Goal: Find contact information: Find contact information

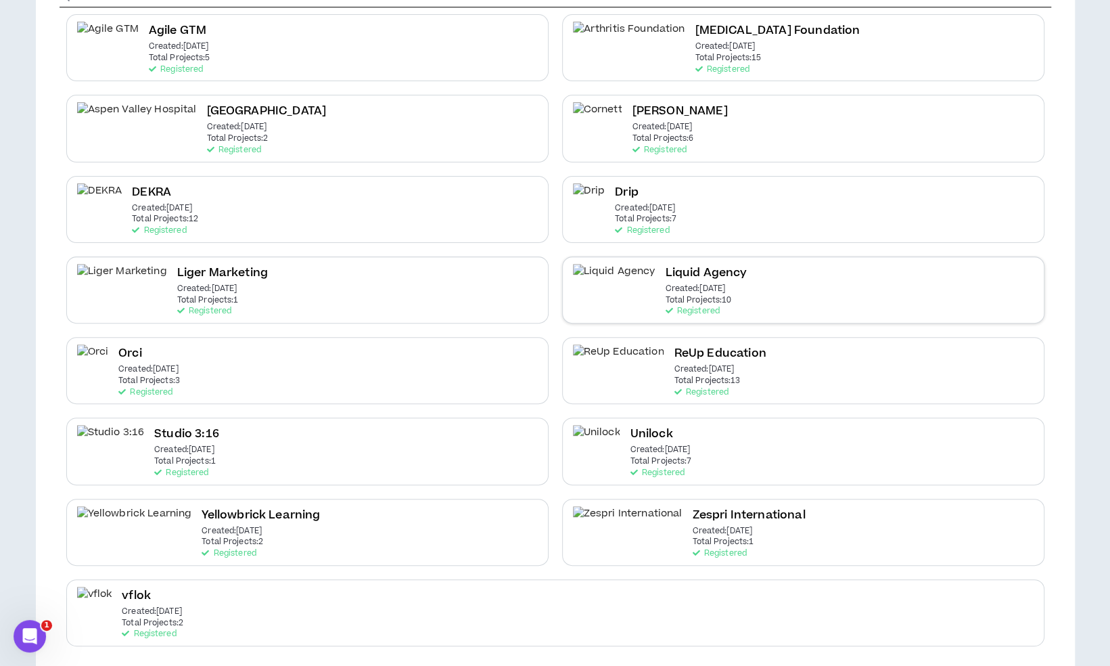
scroll to position [162, 0]
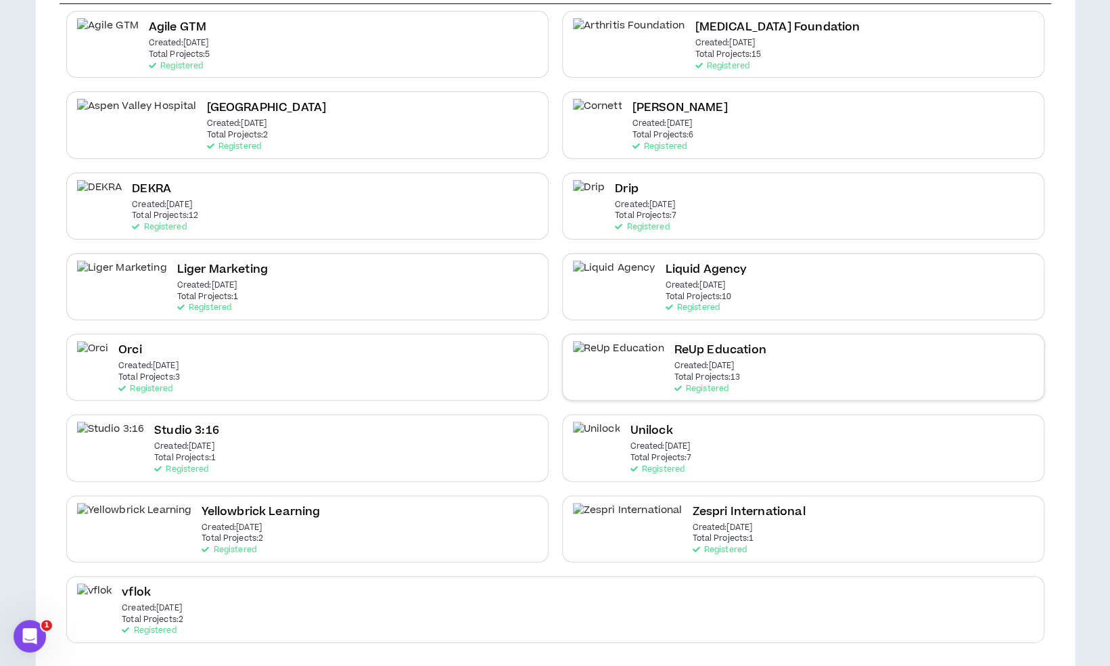
click at [674, 347] on h2 "ReUp Education" at bounding box center [720, 350] width 92 height 18
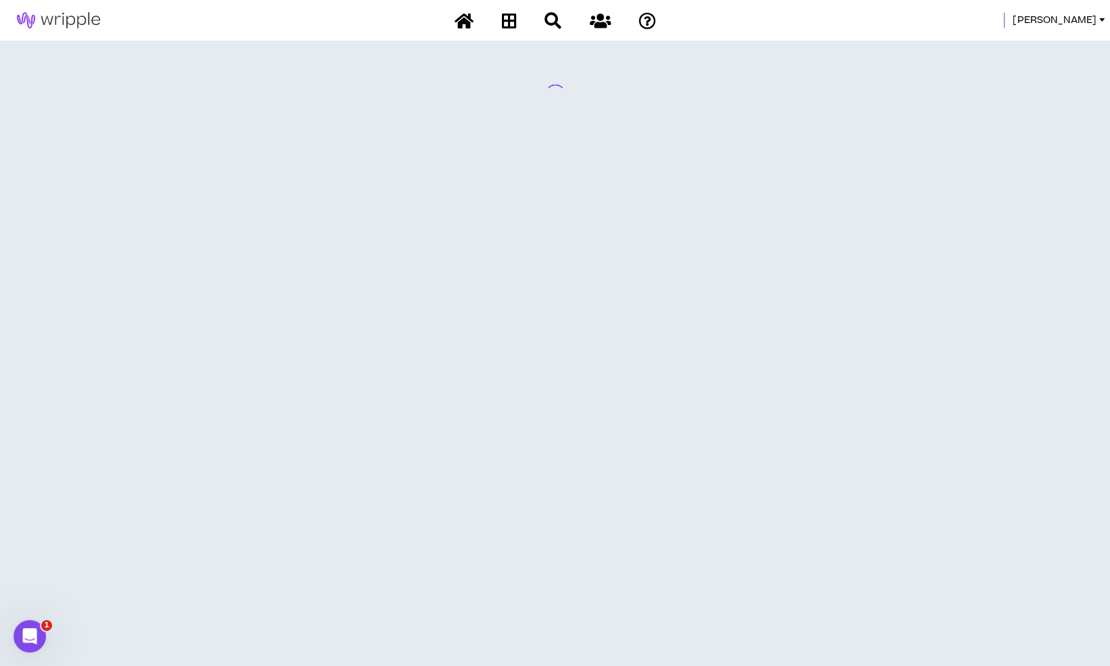
scroll to position [0, 0]
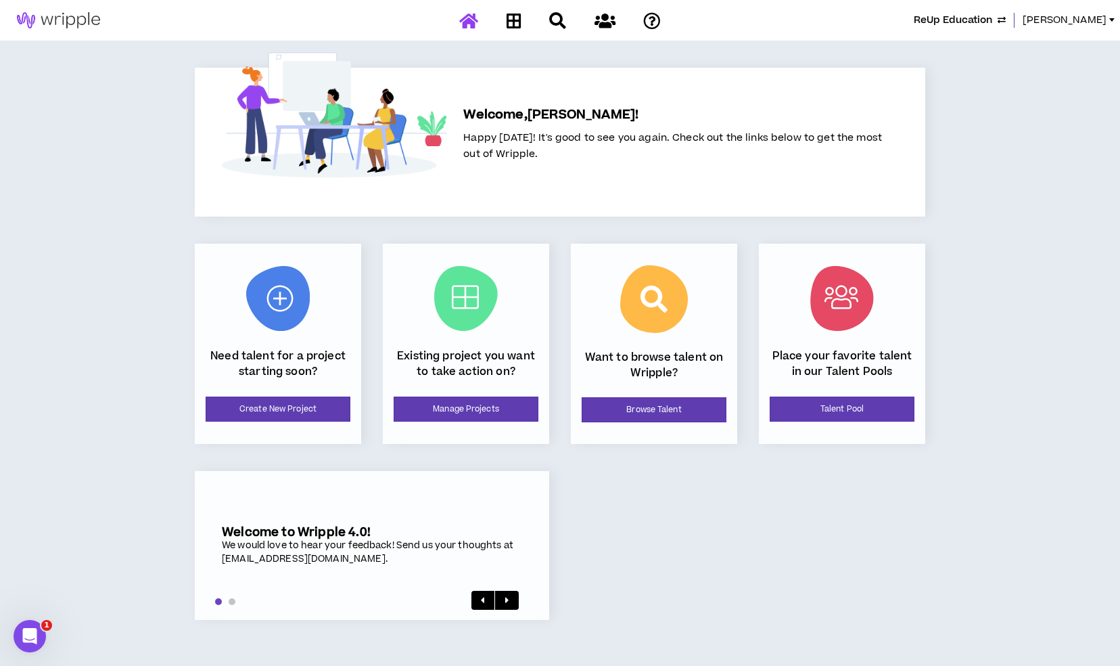
click at [970, 20] on span "ReUp Education" at bounding box center [953, 20] width 78 height 15
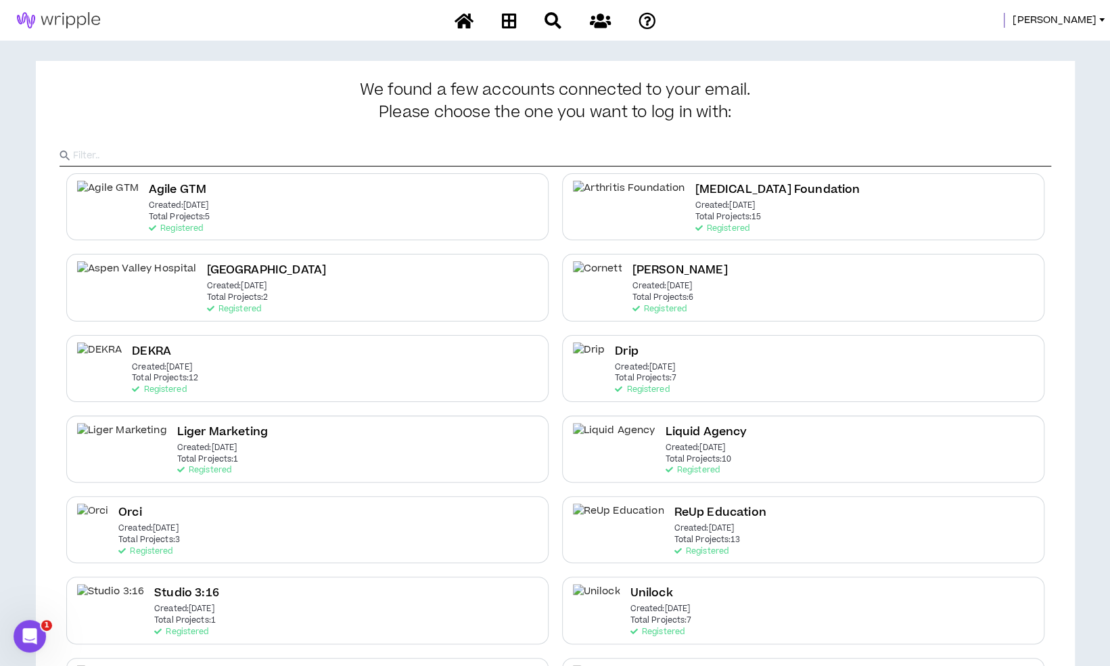
click at [713, 447] on div "Liquid Agency Created: Apr 7 2025 Total Projects: 10 Registered" at bounding box center [803, 448] width 482 height 67
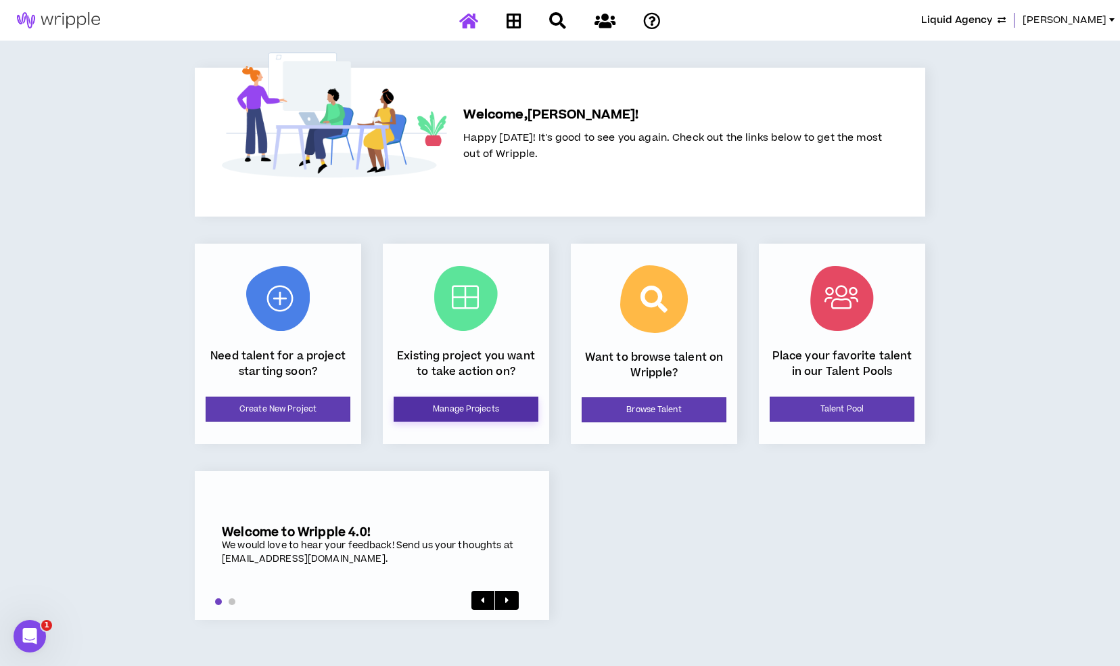
click at [530, 409] on link "Manage Projects" at bounding box center [466, 408] width 145 height 25
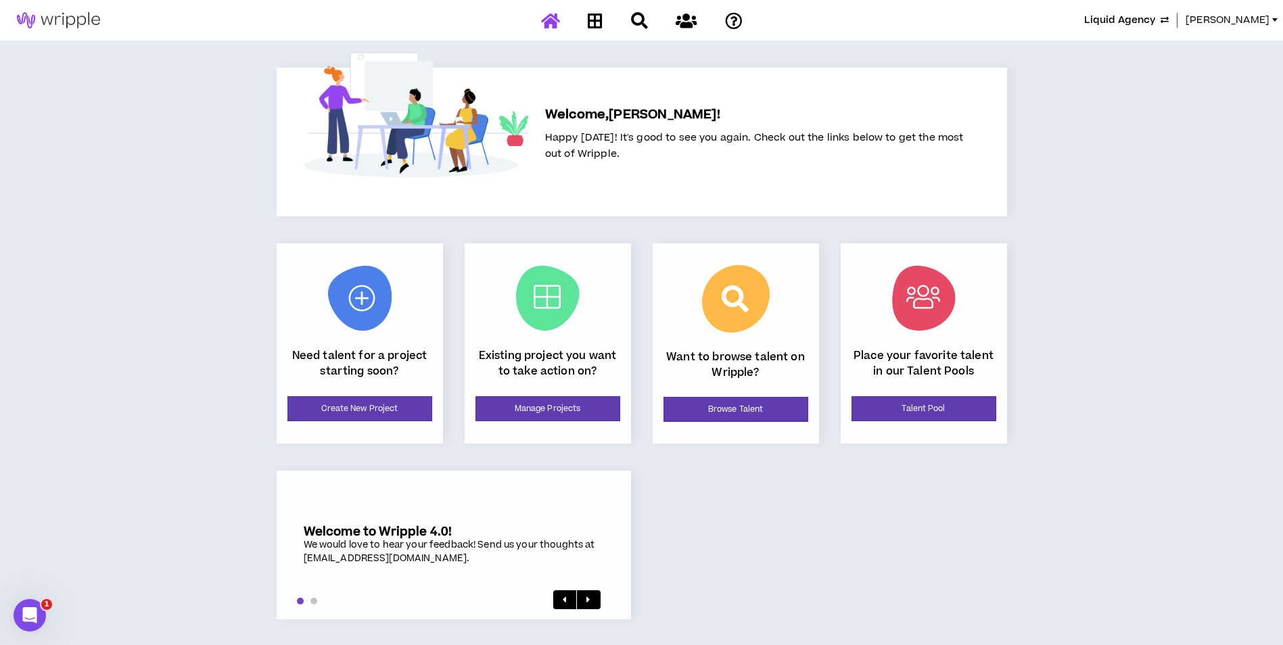
click at [1156, 22] on span "Liquid Agency" at bounding box center [1120, 20] width 71 height 15
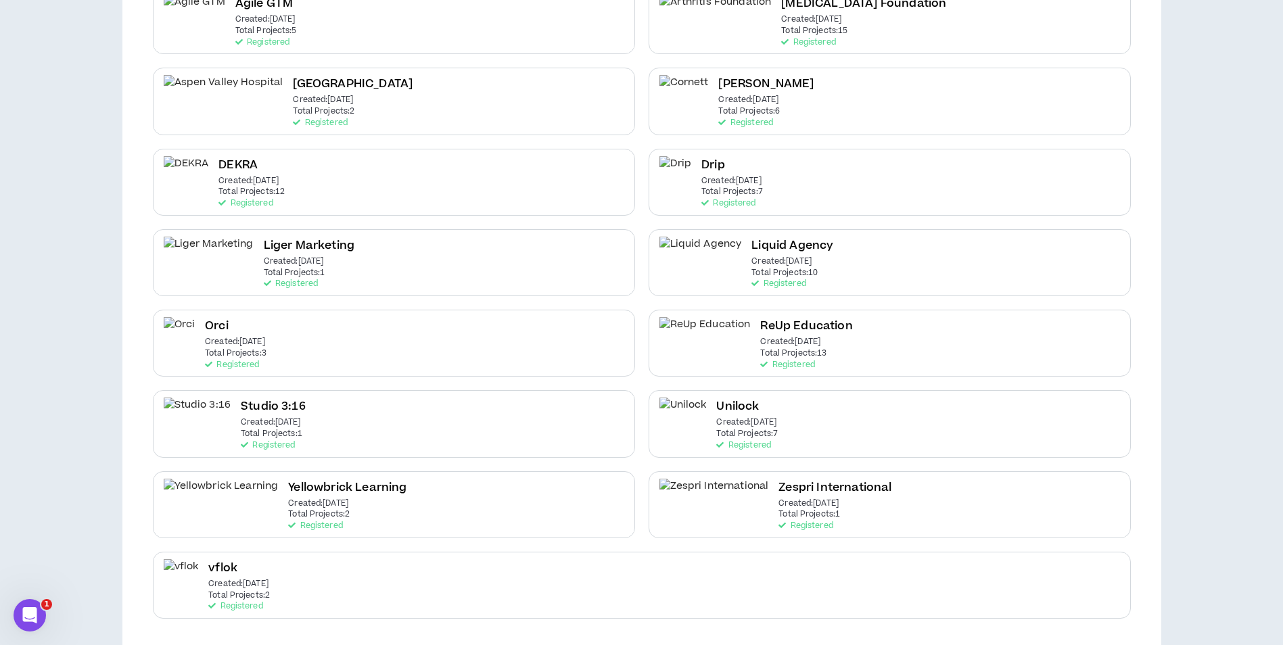
scroll to position [187, 0]
click at [539, 500] on div "Yellowbrick Learning Created: Apr 16 2025 Total Projects: 2 Registered" at bounding box center [394, 504] width 482 height 67
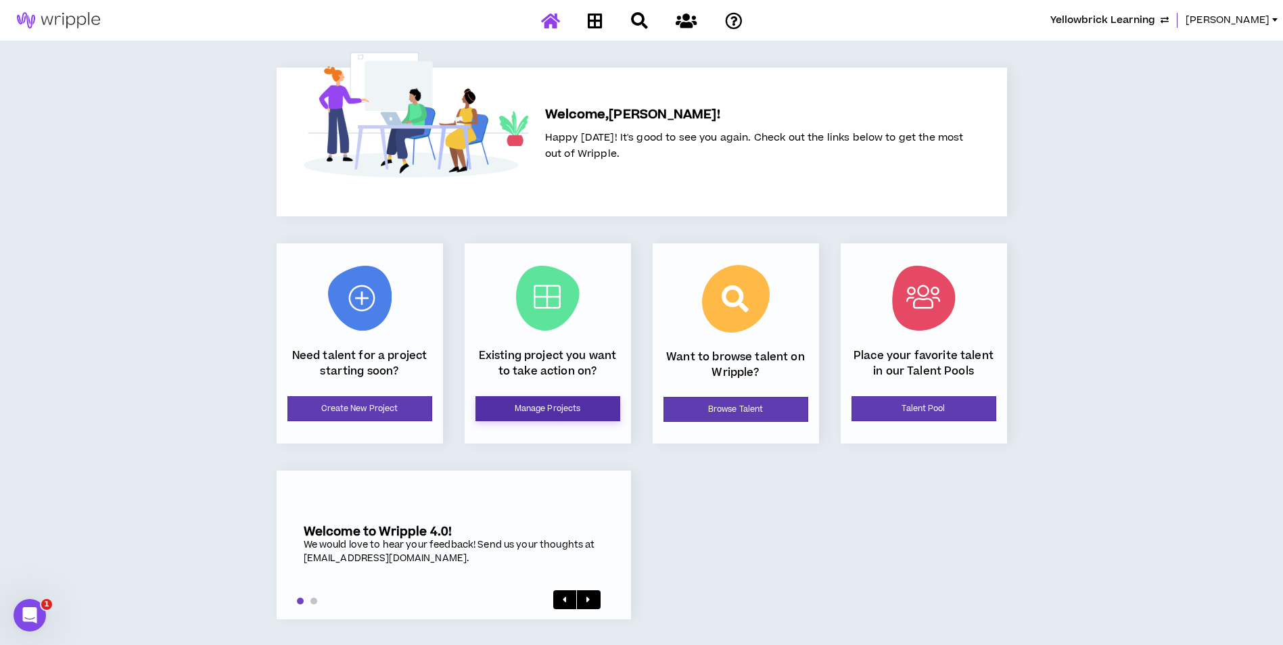
click at [558, 406] on link "Manage Projects" at bounding box center [548, 408] width 145 height 25
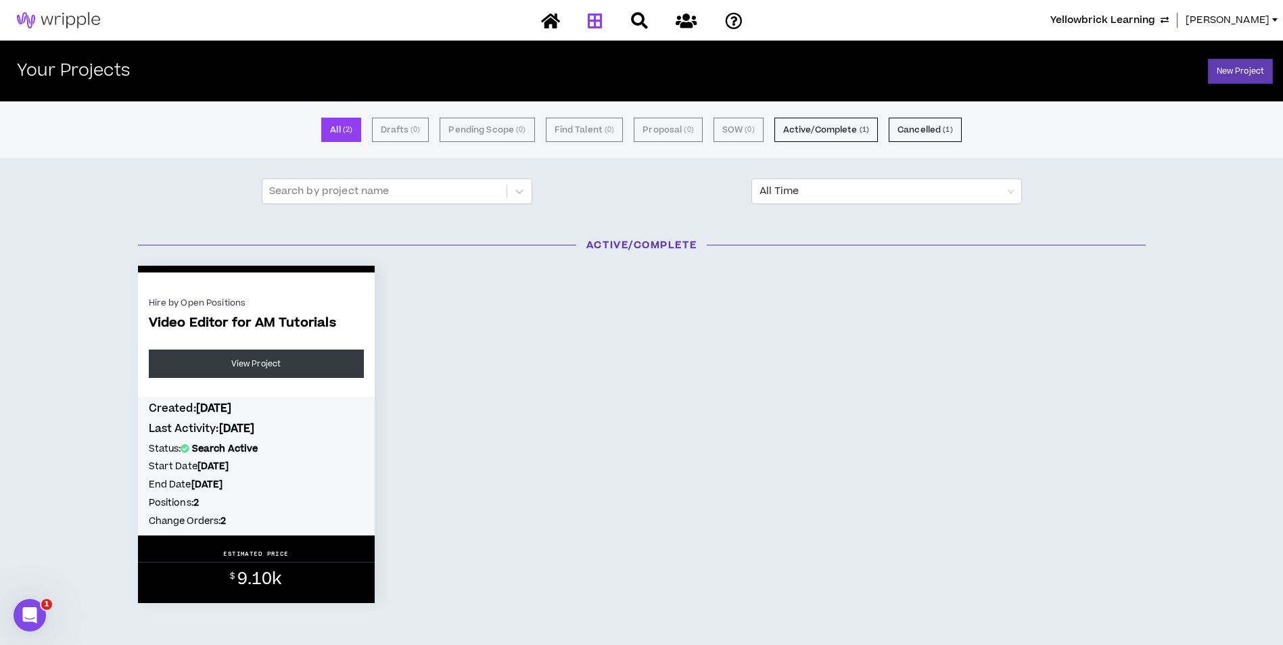
click at [1268, 19] on span "Mason" at bounding box center [1228, 20] width 84 height 15
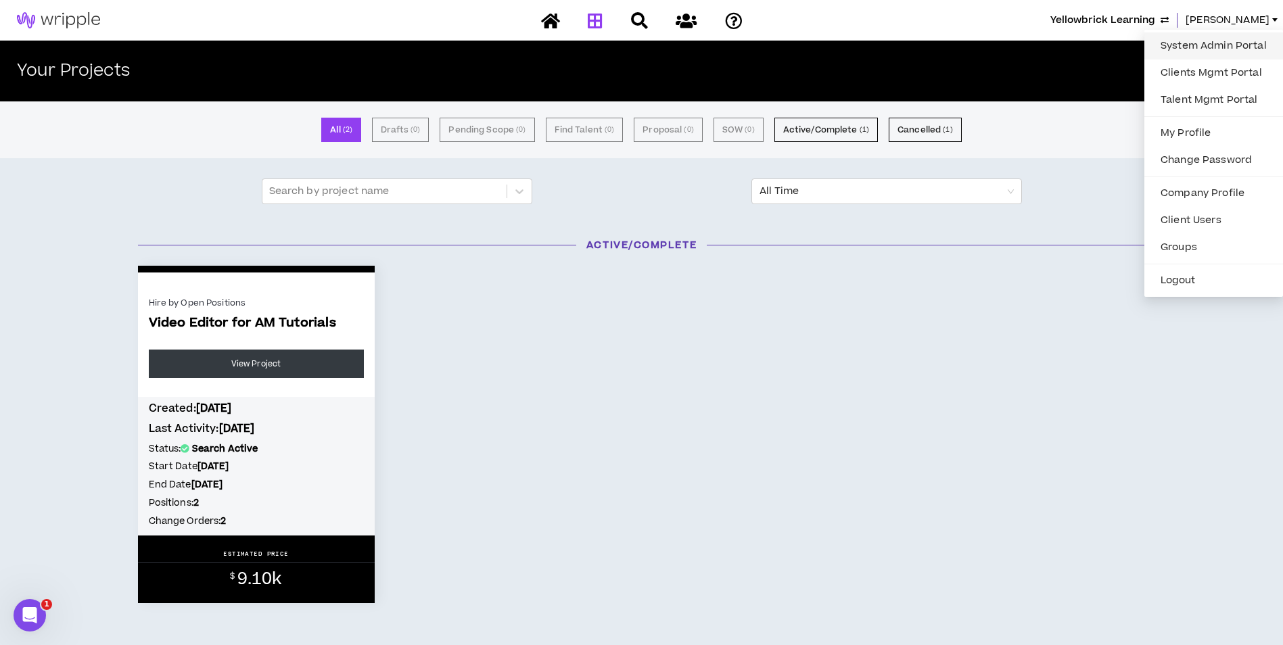
click at [1249, 36] on link "System Admin Portal" at bounding box center [1214, 46] width 122 height 20
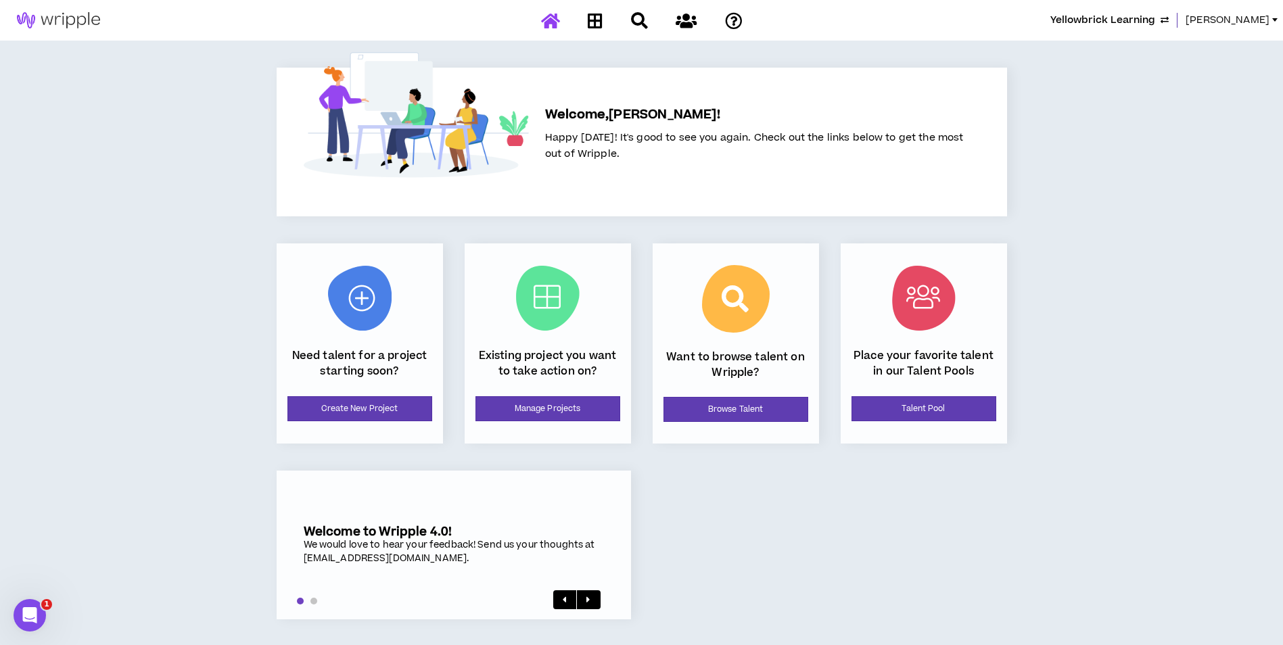
click at [1252, 24] on span "[PERSON_NAME]" at bounding box center [1228, 20] width 84 height 15
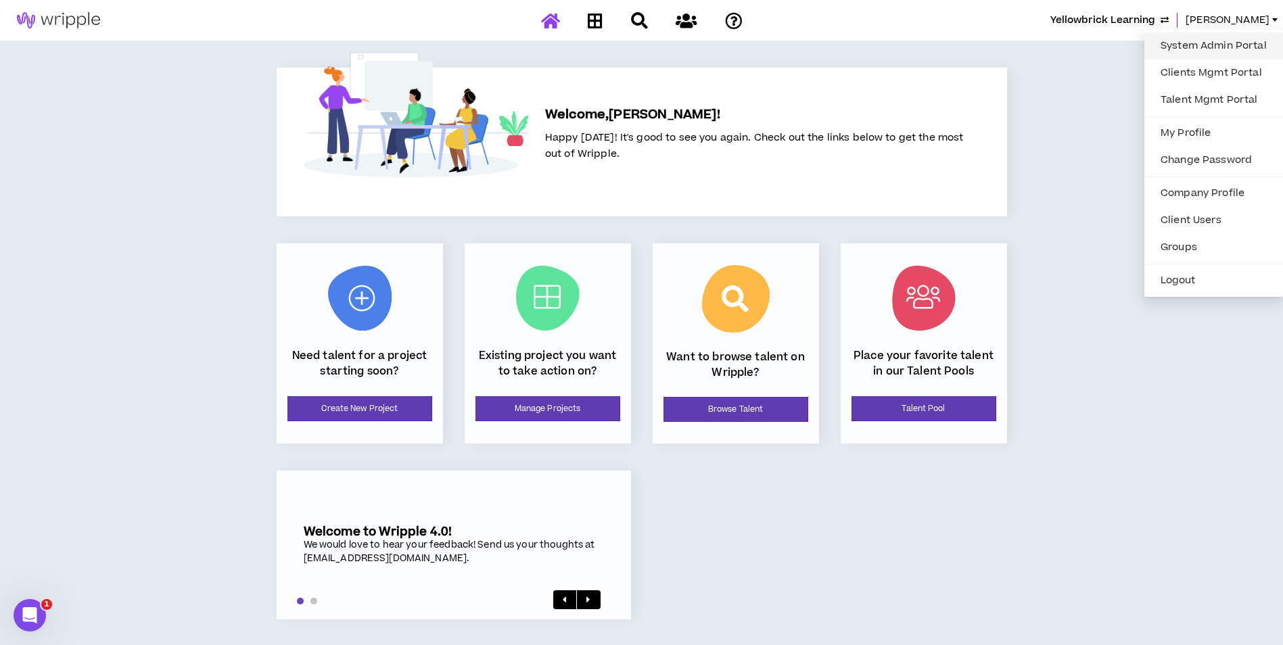
click at [1231, 45] on link "System Admin Portal" at bounding box center [1214, 46] width 122 height 20
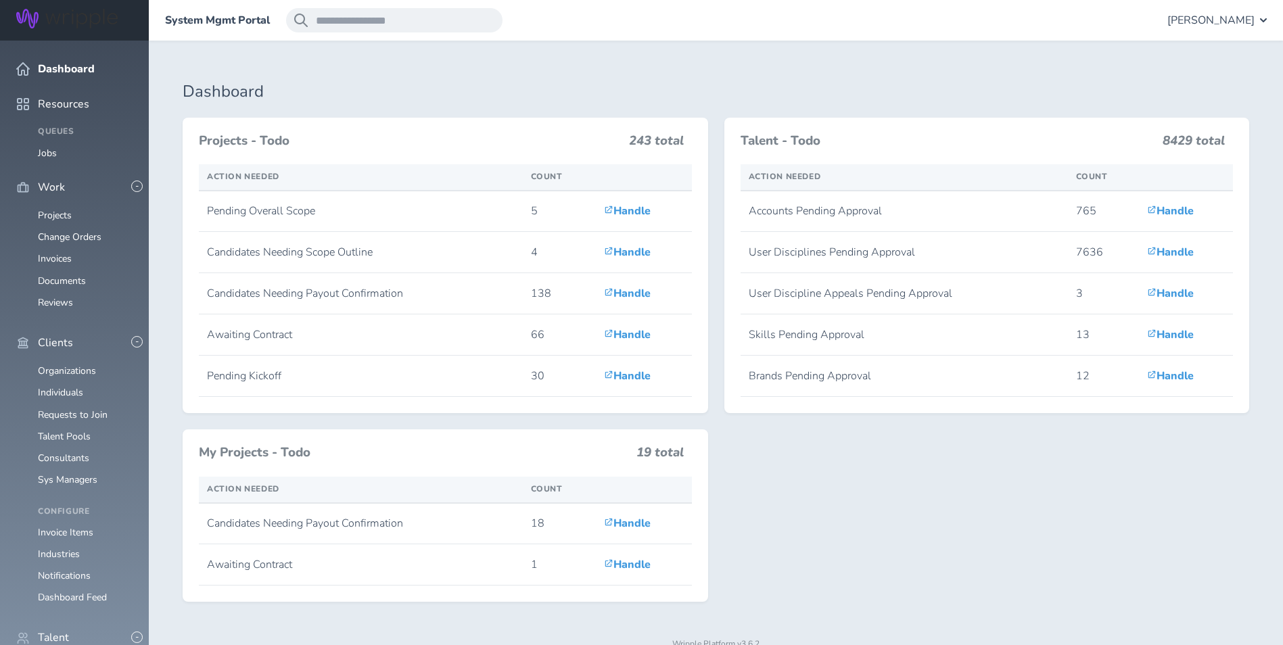
scroll to position [406, 0]
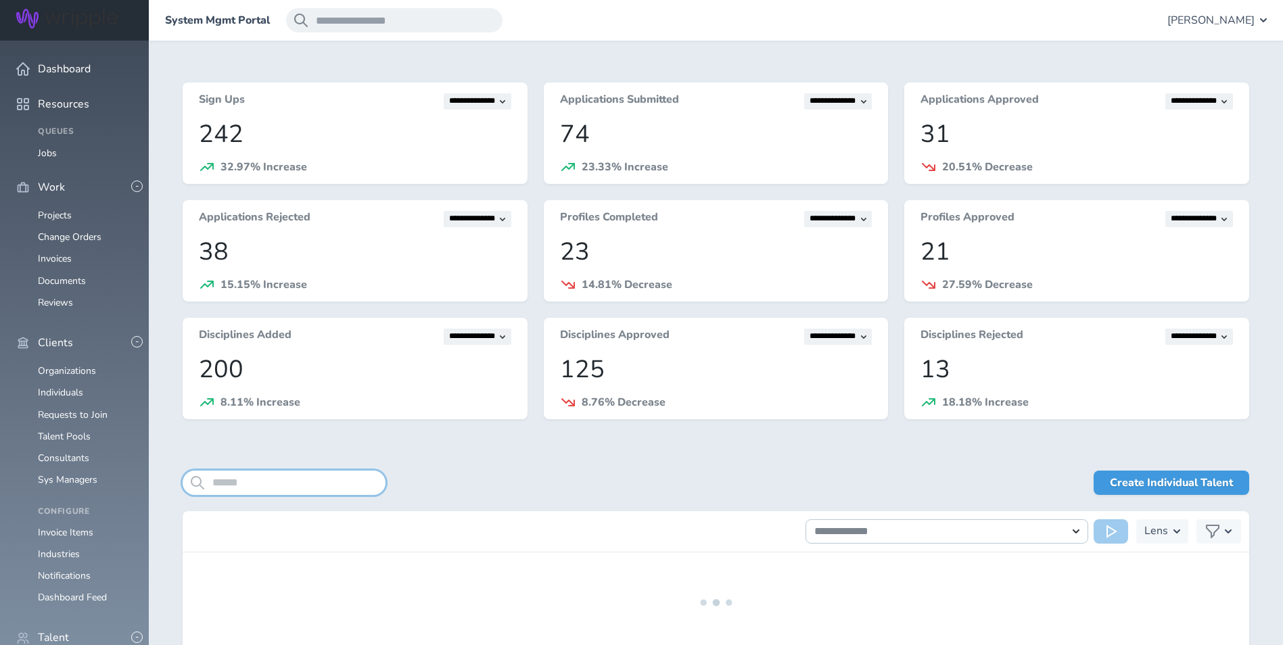
click at [320, 483] on input "search" at bounding box center [284, 483] width 203 height 24
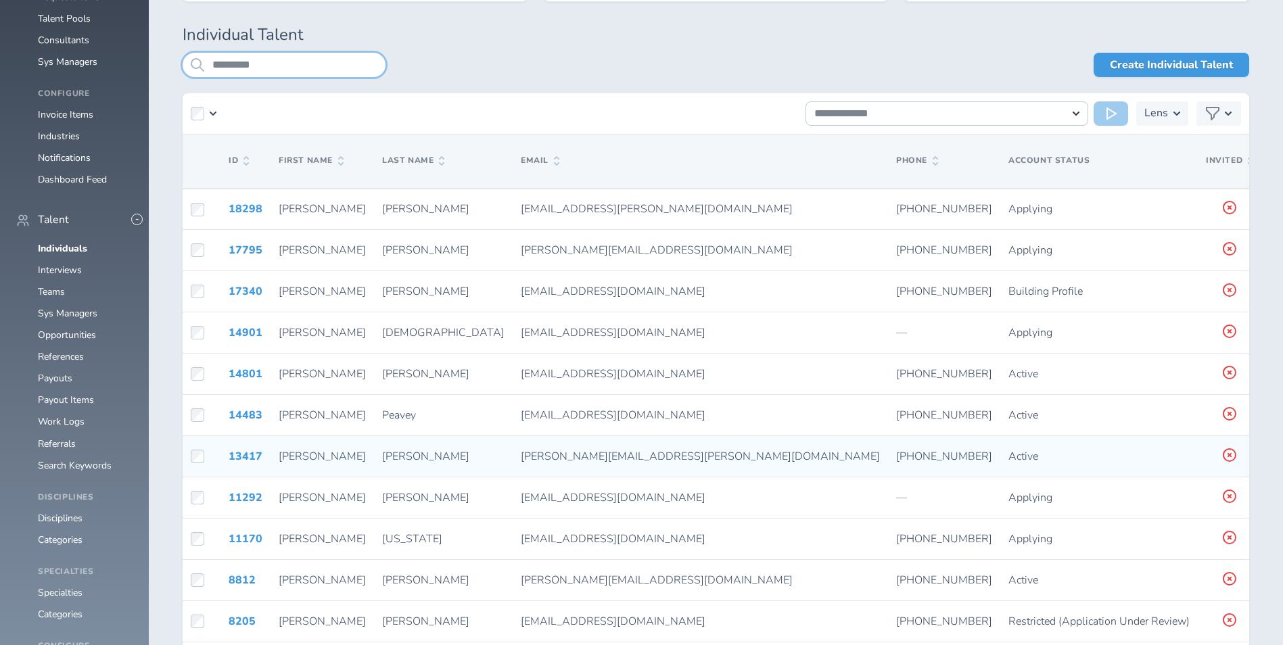
scroll to position [474, 0]
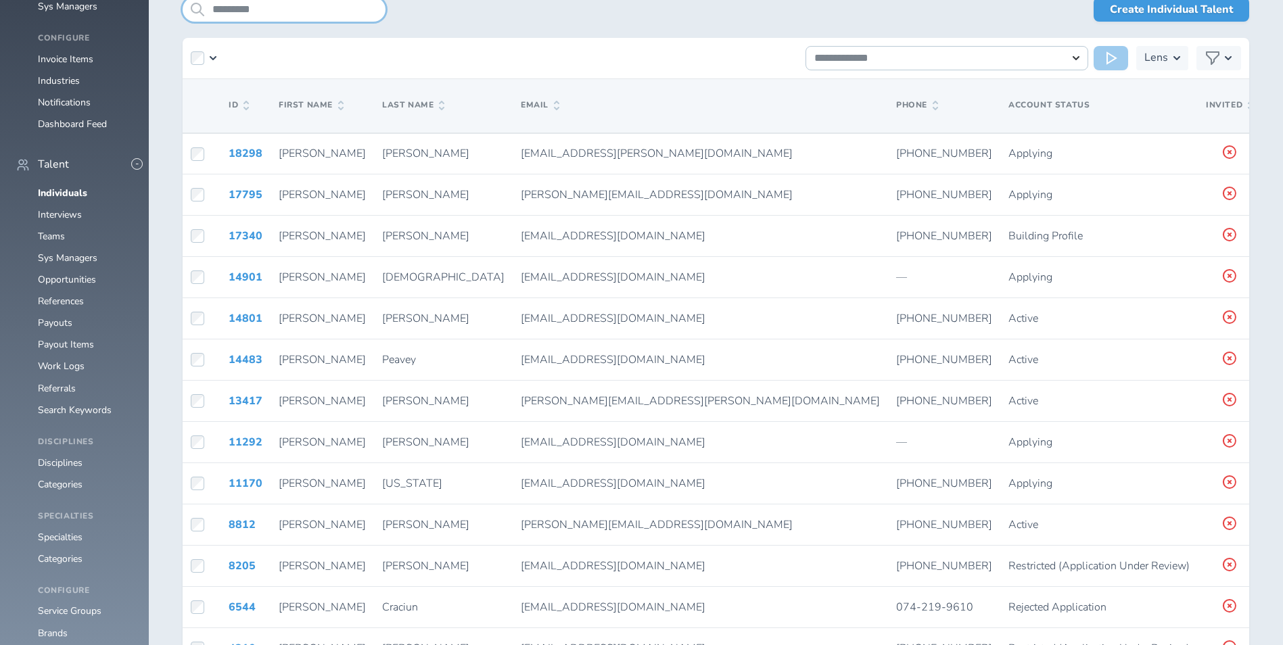
click at [317, 9] on input "*********" at bounding box center [284, 9] width 203 height 24
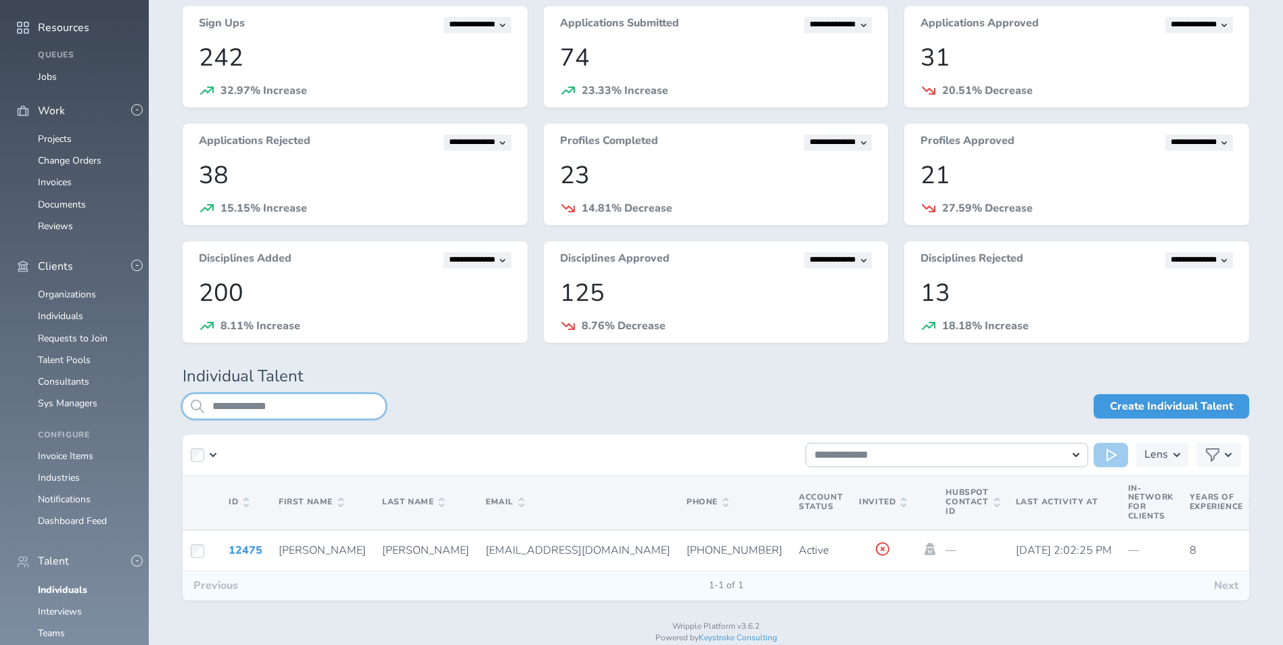
scroll to position [110, 0]
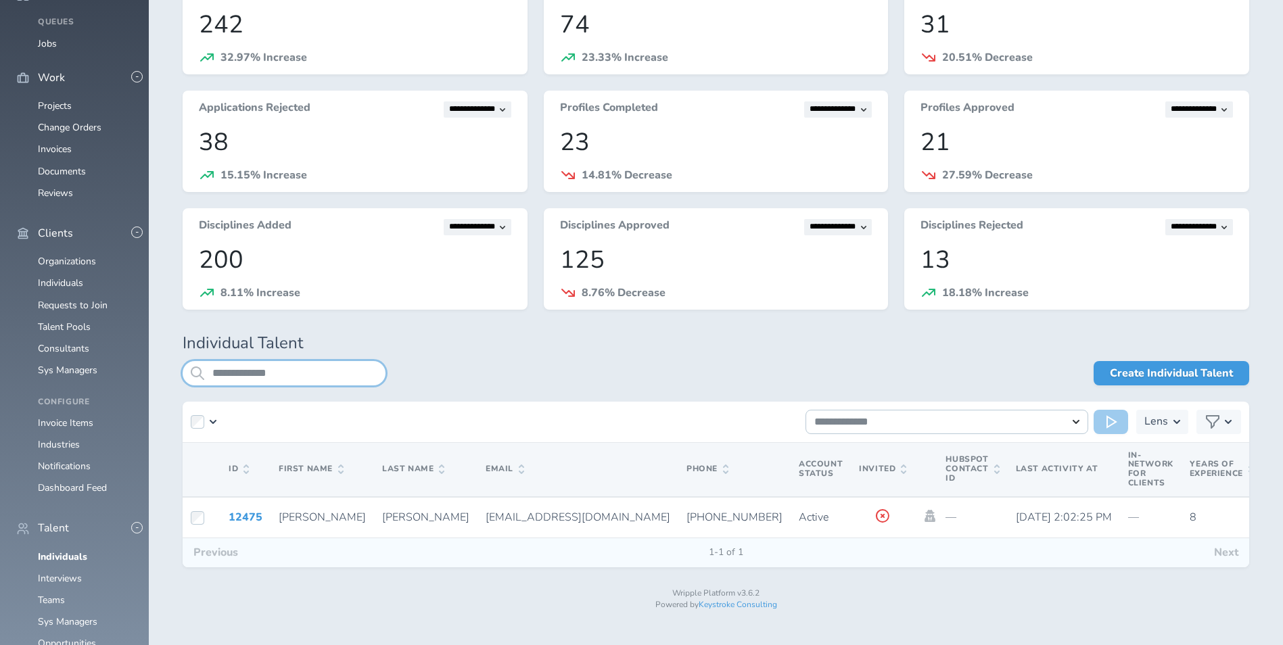
click at [319, 369] on input "**********" at bounding box center [284, 373] width 203 height 24
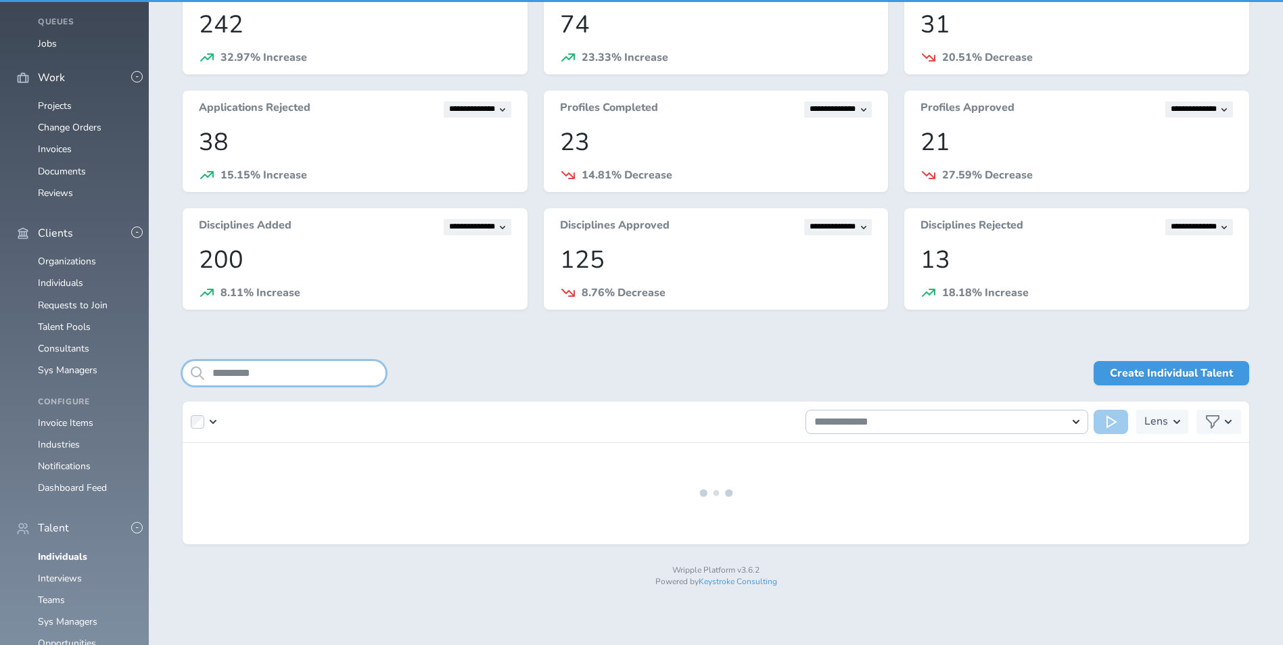
scroll to position [76, 0]
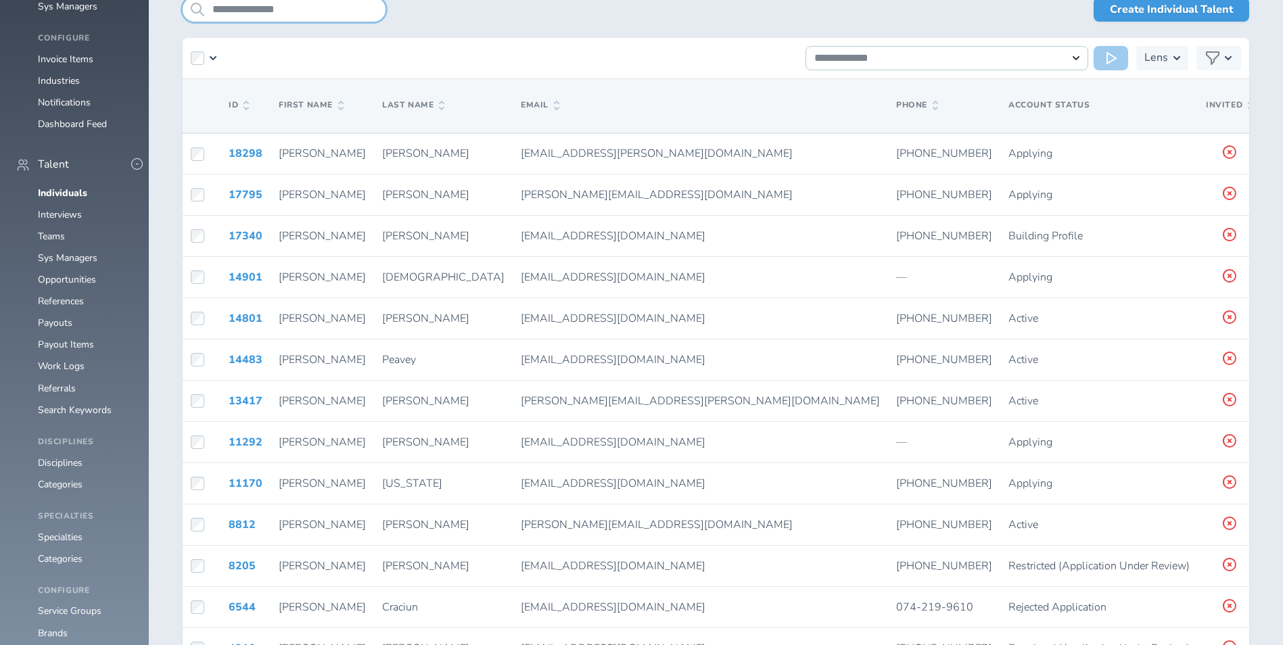
type input "**********"
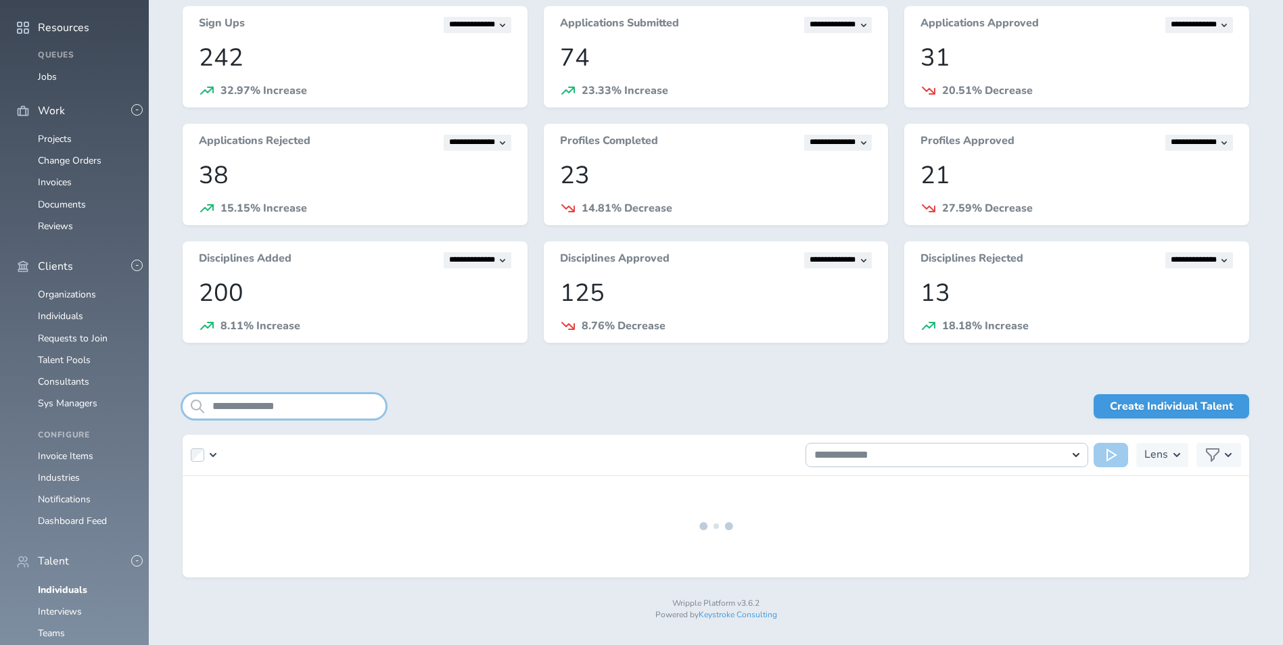
scroll to position [110, 0]
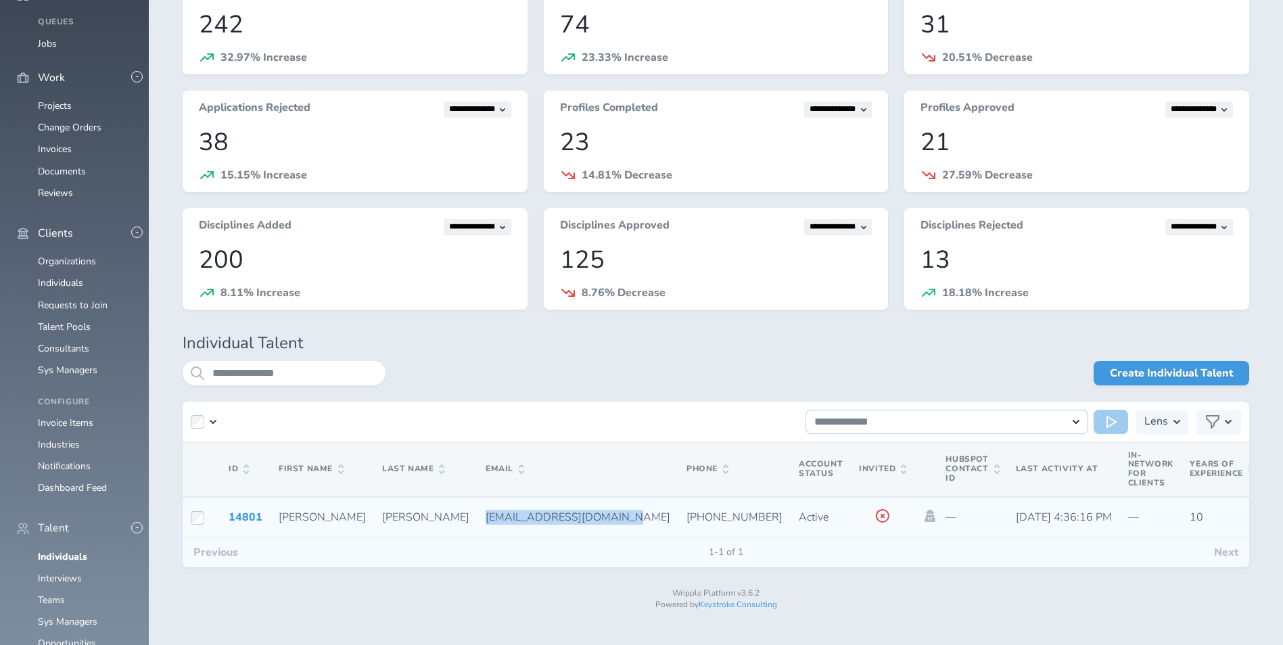
drag, startPoint x: 396, startPoint y: 516, endPoint x: 522, endPoint y: 522, distance: 125.3
click at [522, 522] on span "hello@alexandratobia.com" at bounding box center [578, 517] width 185 height 15
copy span "hello@alexandratobia.com"
click at [486, 518] on span "hello@alexandratobia.com" at bounding box center [578, 517] width 185 height 15
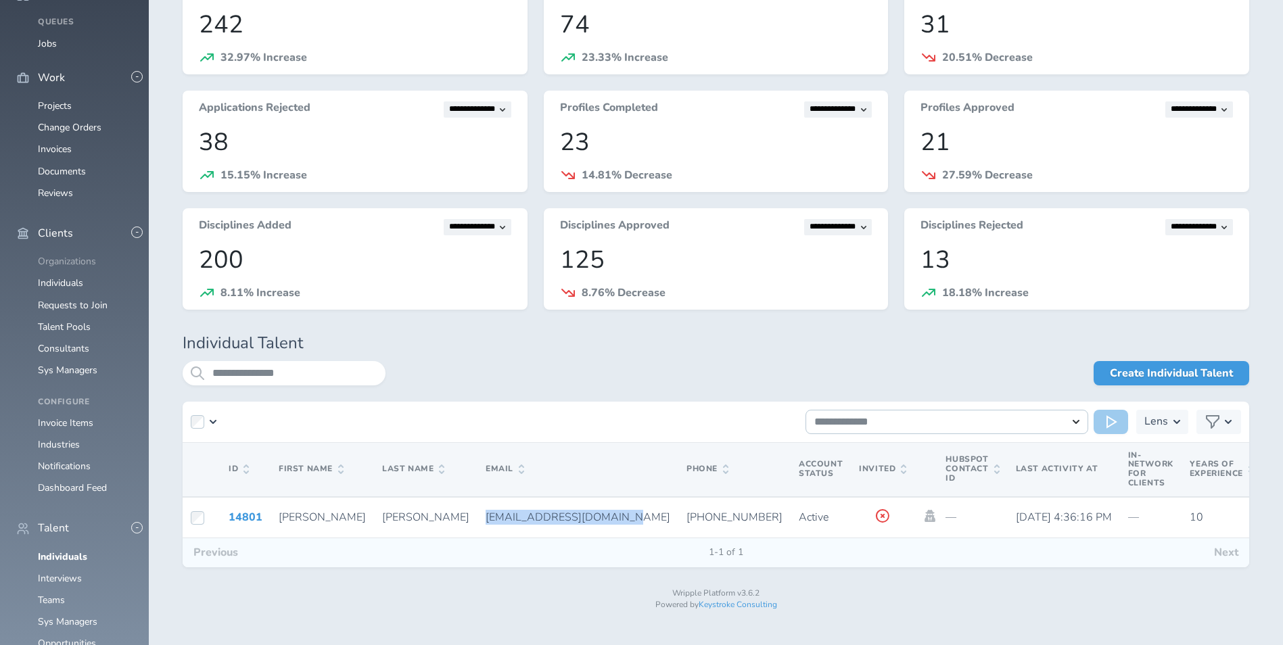
click at [66, 268] on link "Organizations" at bounding box center [67, 261] width 58 height 13
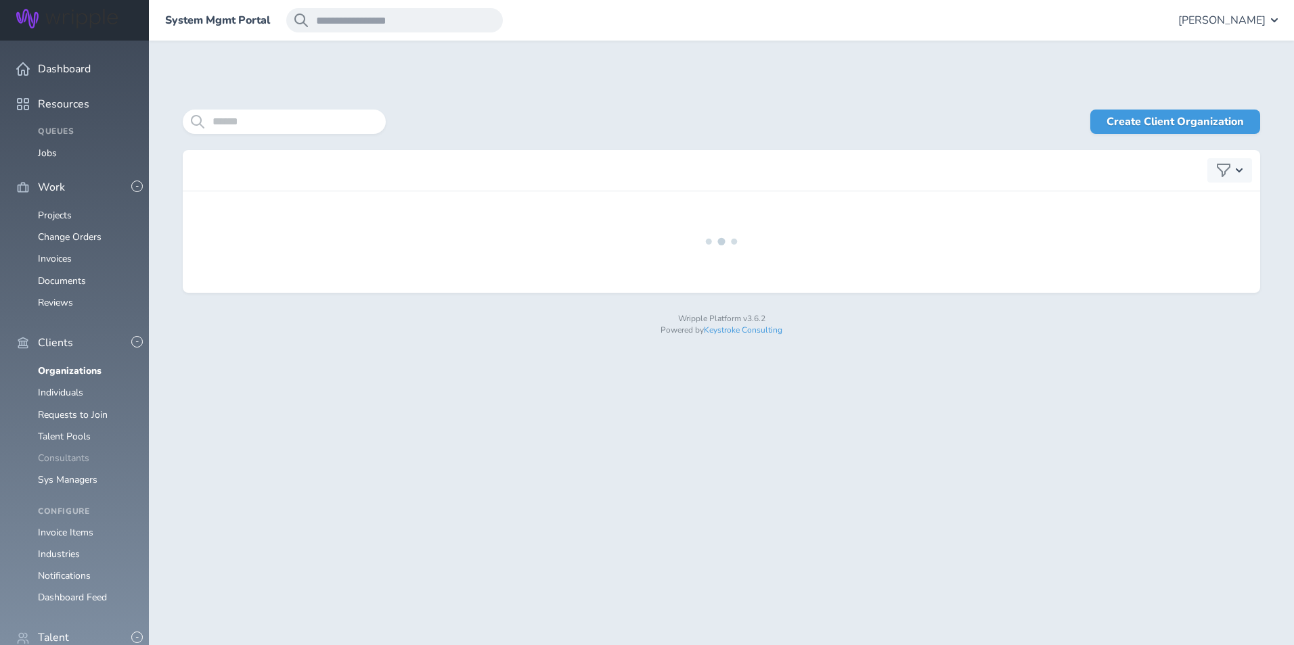
click at [76, 452] on link "Consultants" at bounding box center [63, 458] width 51 height 13
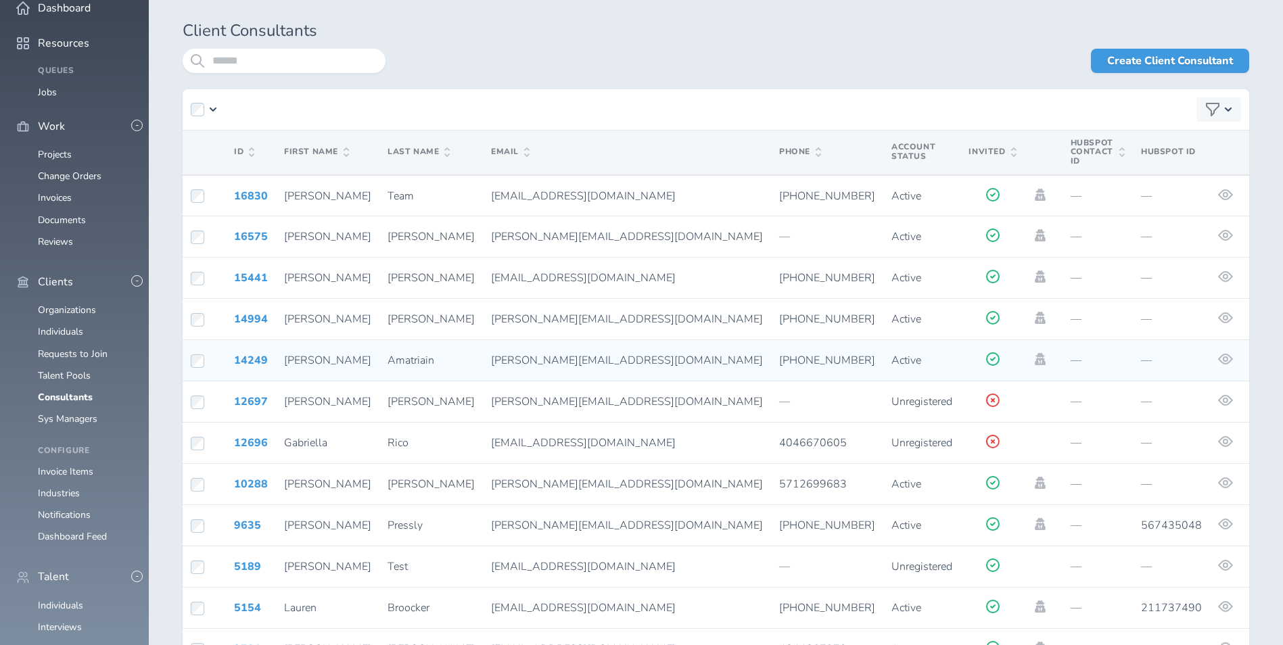
scroll to position [43, 0]
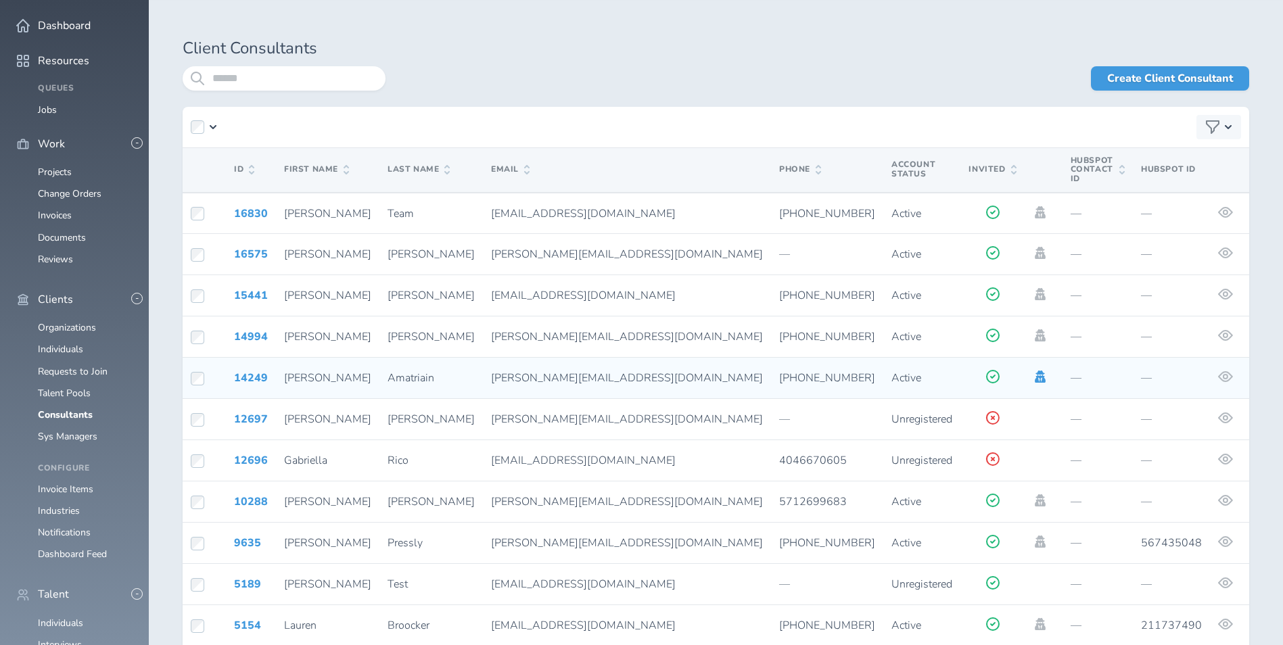
click at [1035, 371] on icon at bounding box center [1040, 377] width 11 height 12
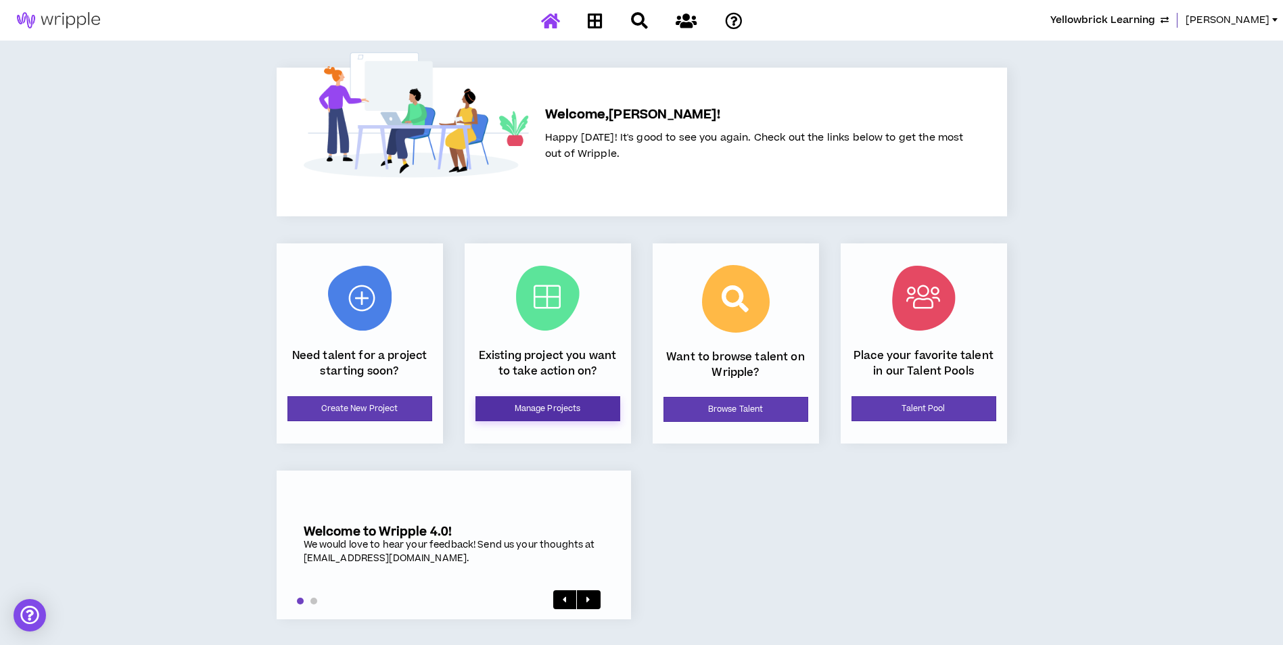
click at [529, 419] on link "Manage Projects" at bounding box center [548, 408] width 145 height 25
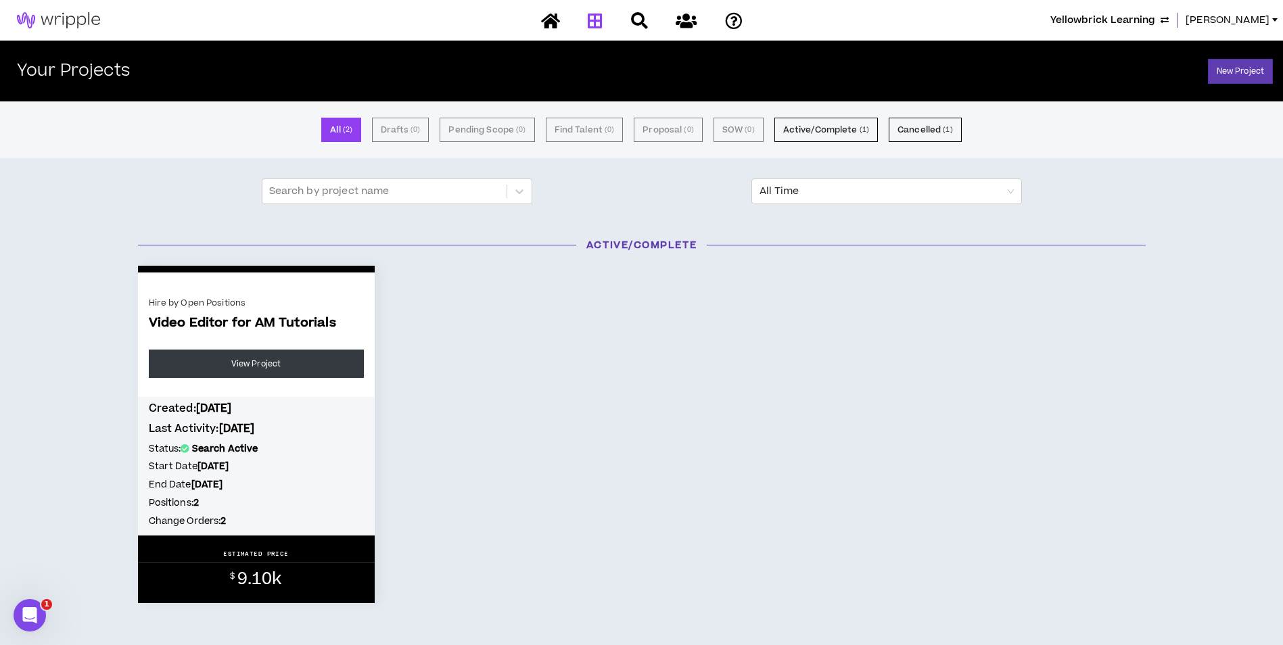
click at [1133, 19] on span "Yellowbrick Learning" at bounding box center [1103, 20] width 105 height 15
